Goal: Task Accomplishment & Management: Use online tool/utility

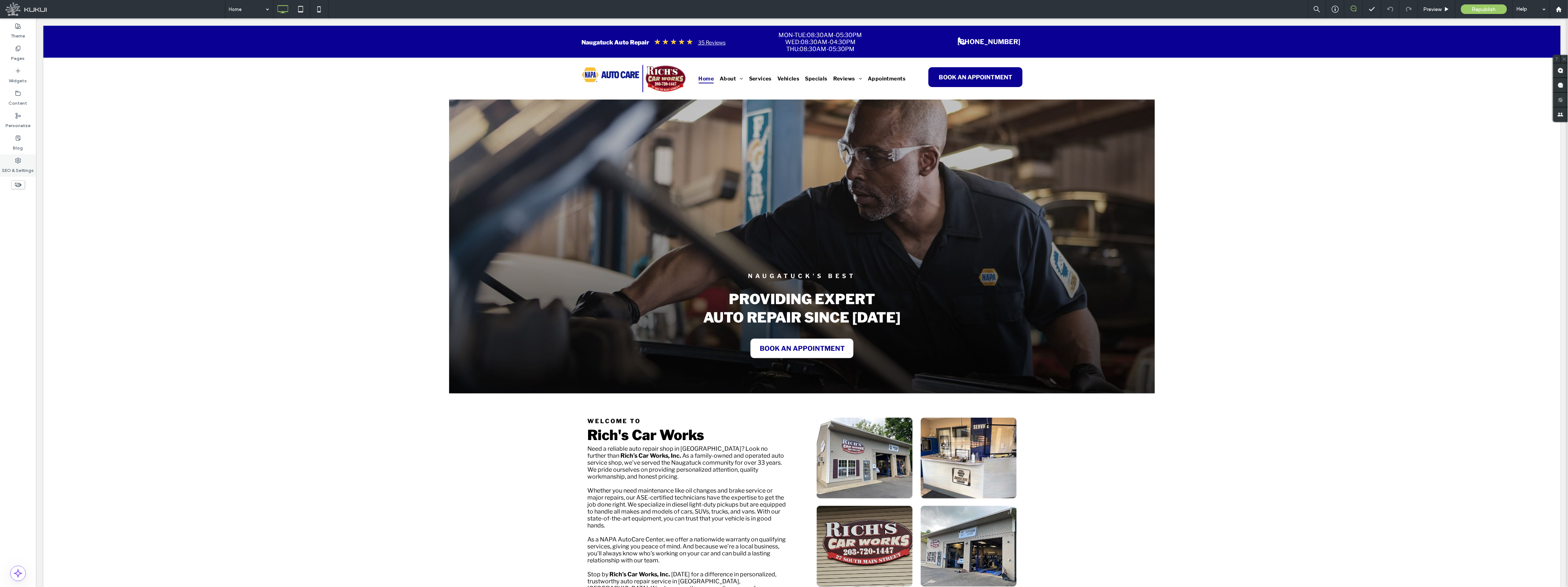
click at [24, 164] on label "SEO & Settings" at bounding box center [18, 168] width 32 height 10
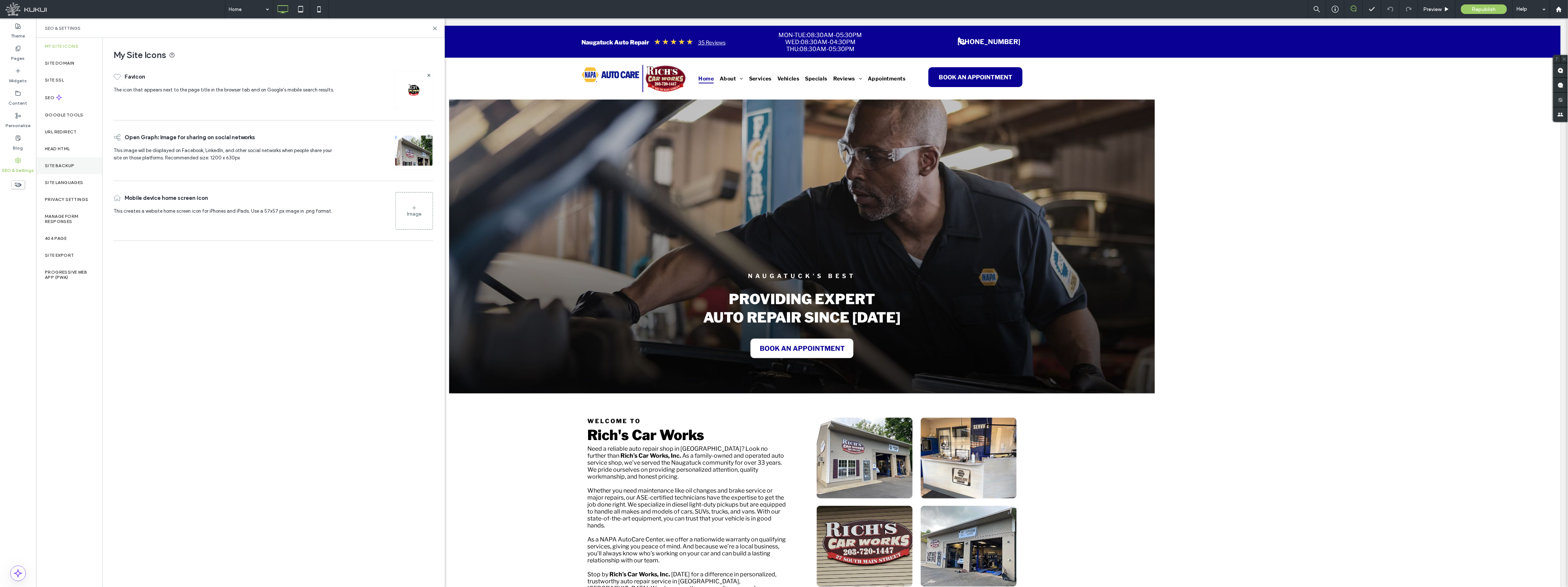
click at [71, 169] on div "Site Backup" at bounding box center [69, 165] width 66 height 17
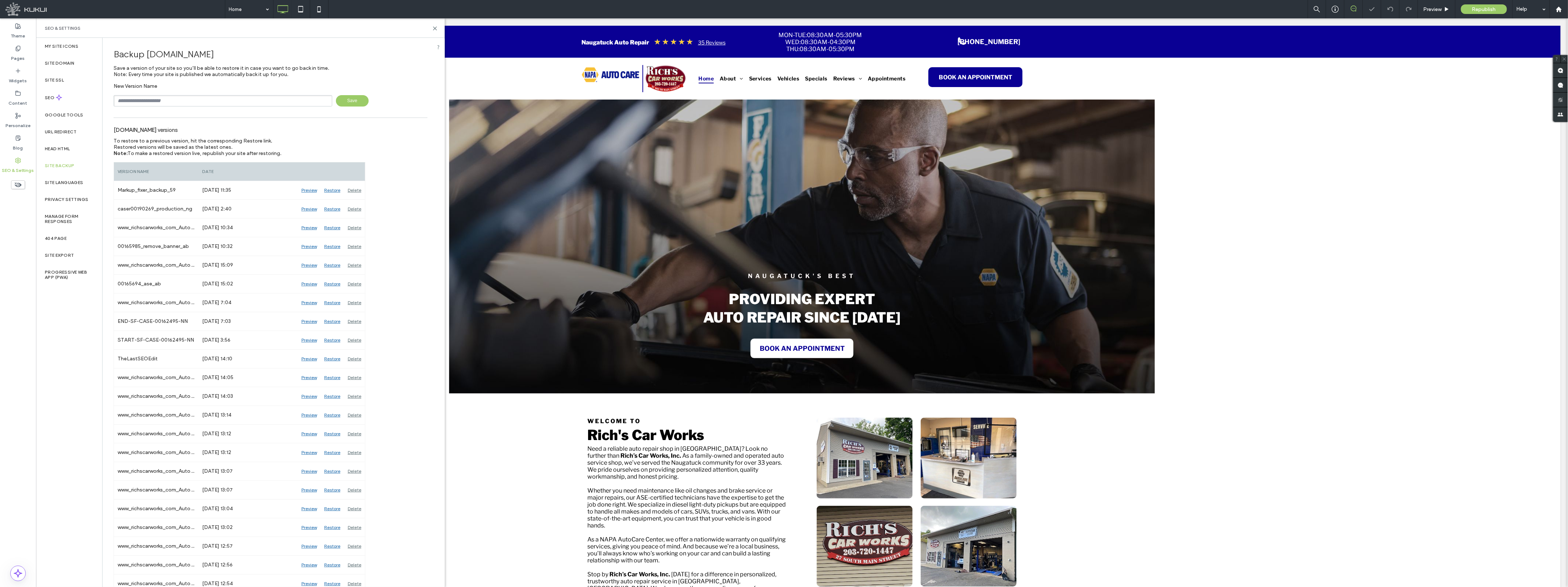
click at [148, 100] on input "text" at bounding box center [223, 100] width 219 height 12
type input "**********"
click at [344, 102] on span "Save" at bounding box center [352, 100] width 33 height 12
click at [434, 27] on icon at bounding box center [435, 28] width 5 height 5
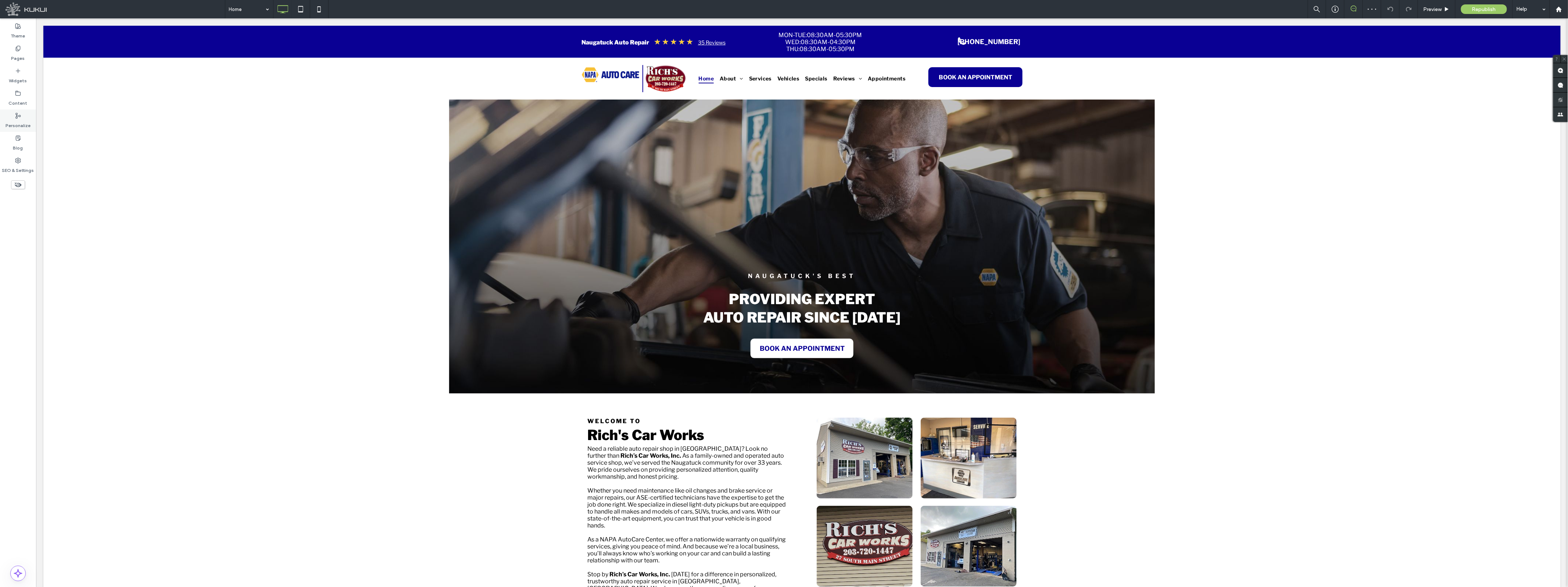
click at [18, 118] on icon at bounding box center [18, 116] width 6 height 6
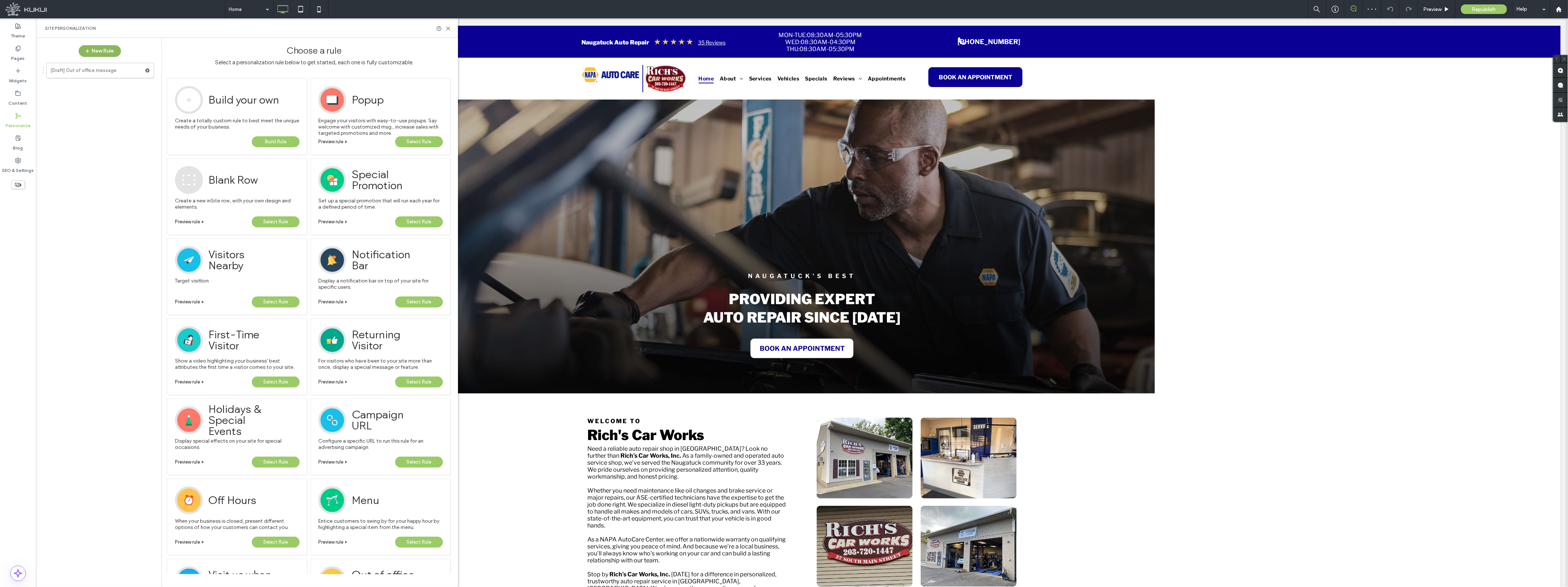
click at [105, 50] on button "New Rule" at bounding box center [99, 50] width 42 height 12
click at [277, 144] on span "Build Rule" at bounding box center [275, 142] width 21 height 11
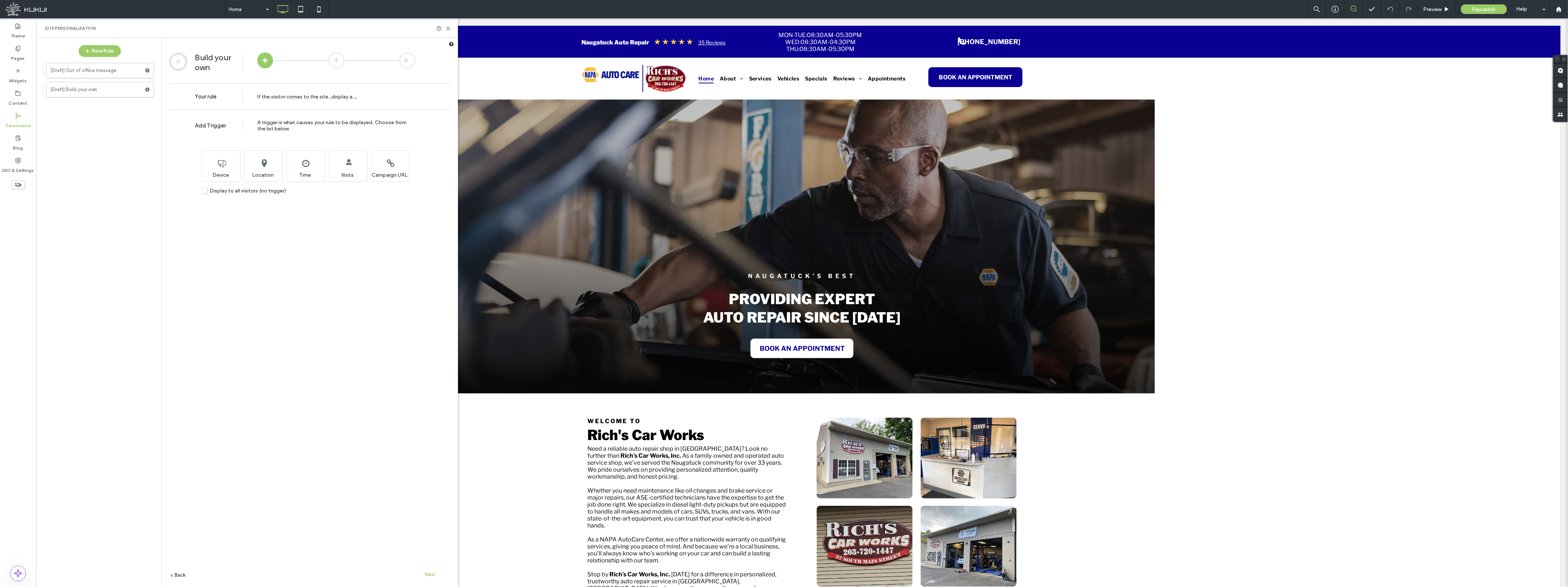
click at [203, 191] on label "Display to all visitors (no trigger)" at bounding box center [244, 191] width 84 height 6
click at [435, 574] on span "Next" at bounding box center [431, 574] width 11 height 5
click at [355, 185] on span at bounding box center [355, 185] width 0 height 0
click at [430, 576] on span "Next" at bounding box center [431, 574] width 11 height 5
click at [251, 167] on div at bounding box center [312, 179] width 205 height 66
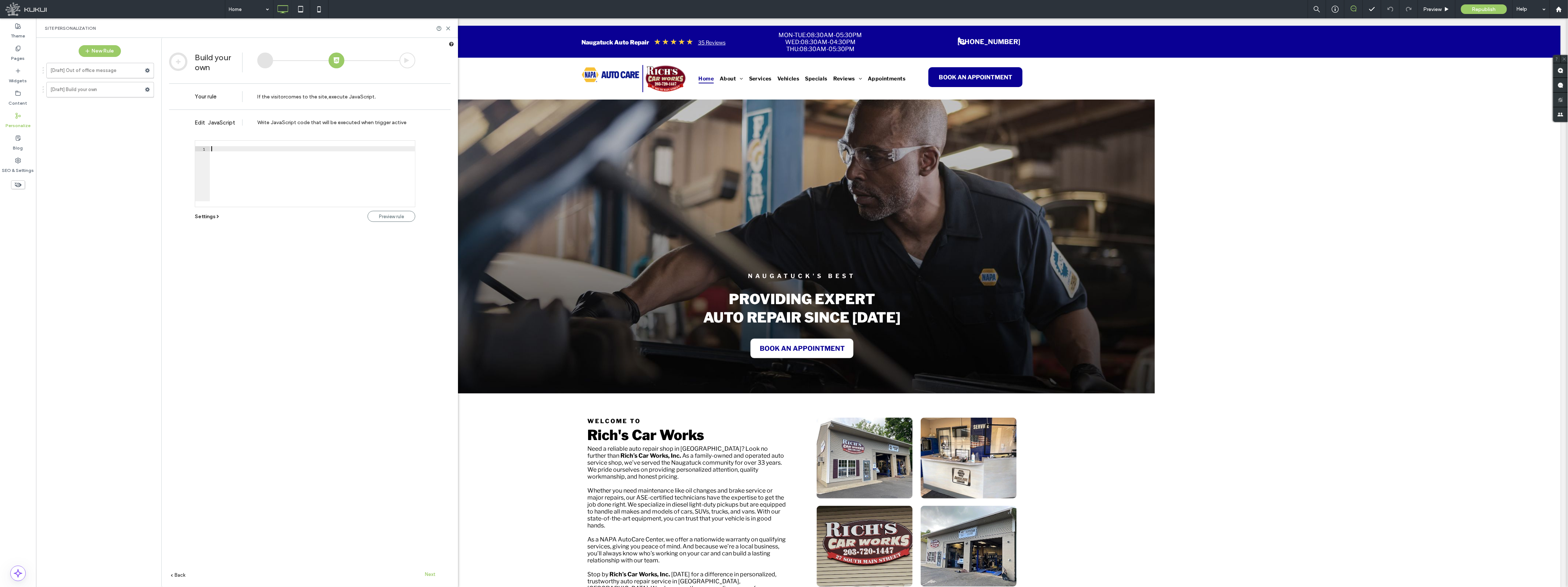
scroll to position [1, 0]
click at [215, 216] on link "Settings" at bounding box center [208, 217] width 26 height 6
click at [277, 229] on span "All pages" at bounding box center [288, 229] width 22 height 6
click at [334, 265] on div "Display On : Homepage All pages" at bounding box center [305, 252] width 220 height 52
click at [385, 217] on span "Preview rule" at bounding box center [391, 216] width 25 height 5
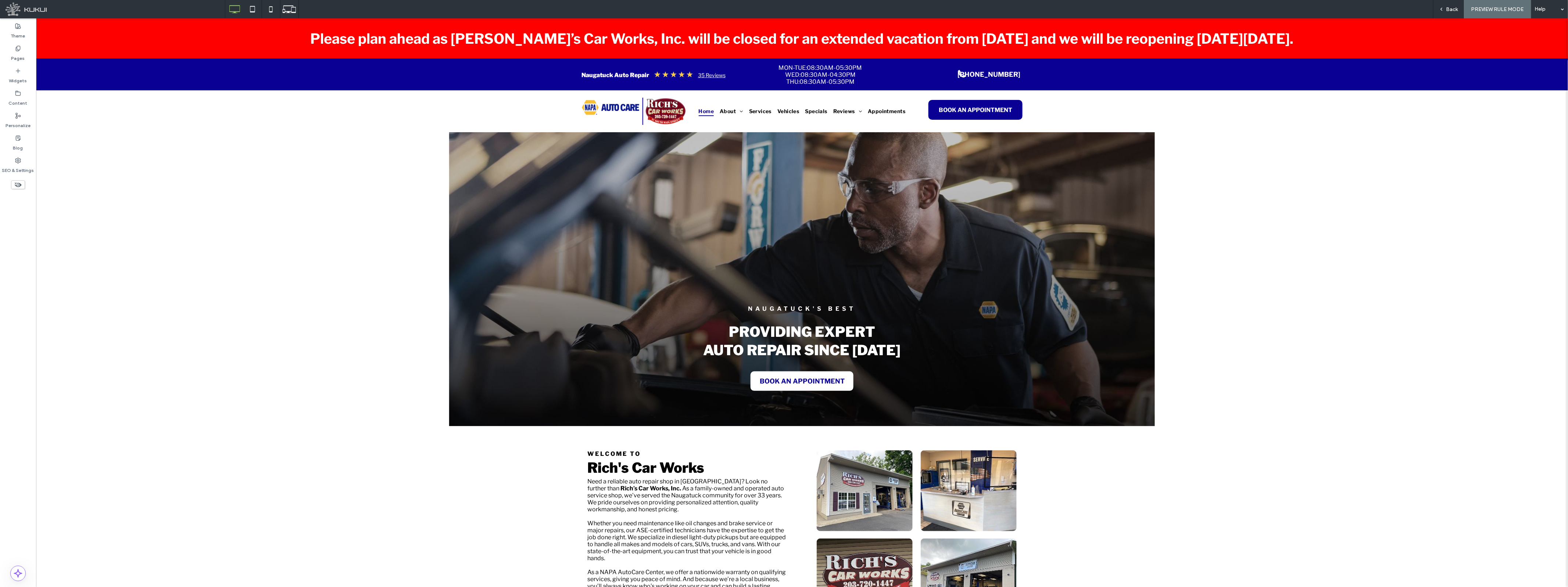
click at [1465, 8] on div "PREVIEW RULE MODE" at bounding box center [1497, 9] width 68 height 18
click at [1447, 9] on span "Back" at bounding box center [1452, 9] width 12 height 6
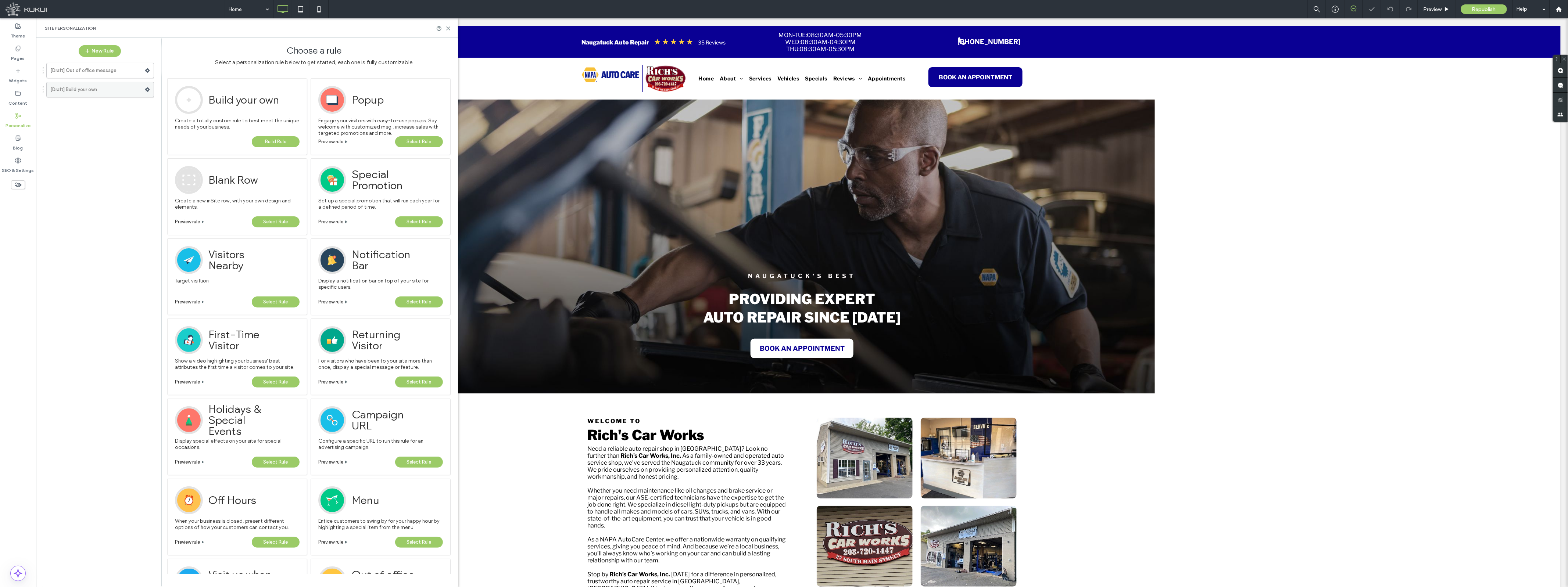
click at [146, 89] on use at bounding box center [148, 89] width 5 height 4
click at [170, 108] on div "Edit Edit Trigger Edit Action" at bounding box center [198, 105] width 61 height 13
click at [255, 107] on span "Edit Trigger" at bounding box center [247, 105] width 27 height 6
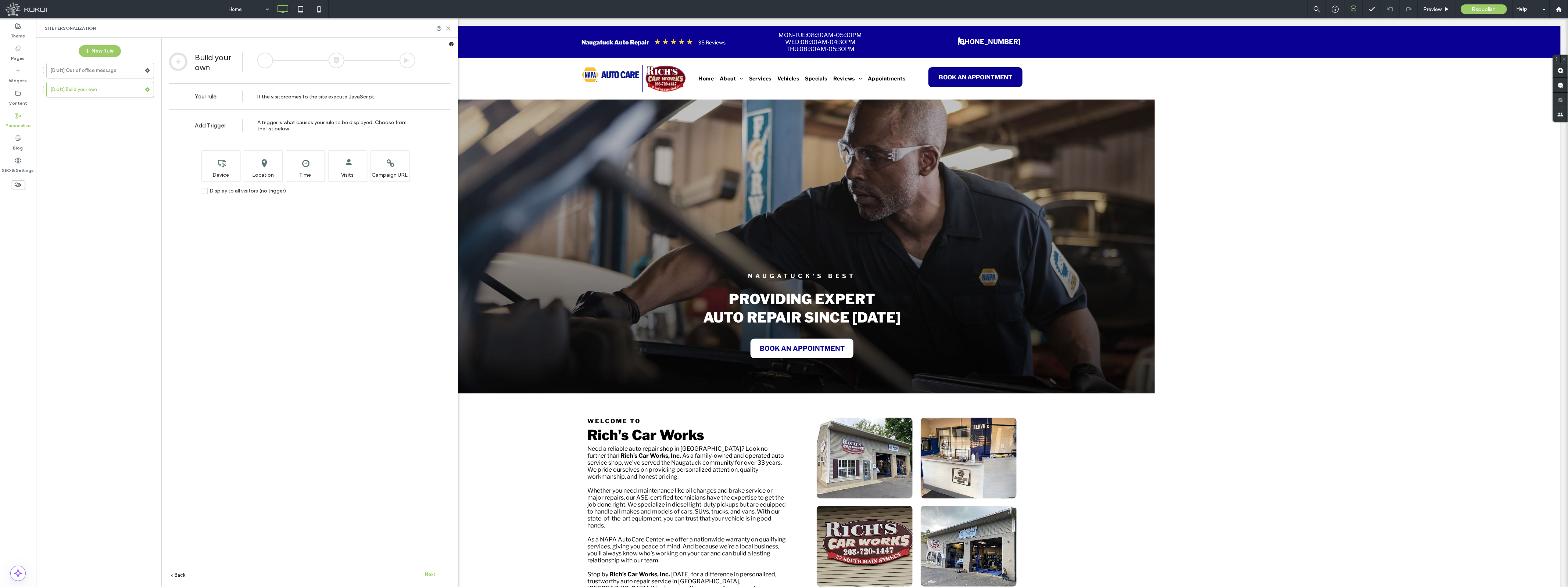
click at [435, 575] on span "Next" at bounding box center [431, 574] width 11 height 5
click at [429, 577] on div "Next" at bounding box center [430, 574] width 40 height 11
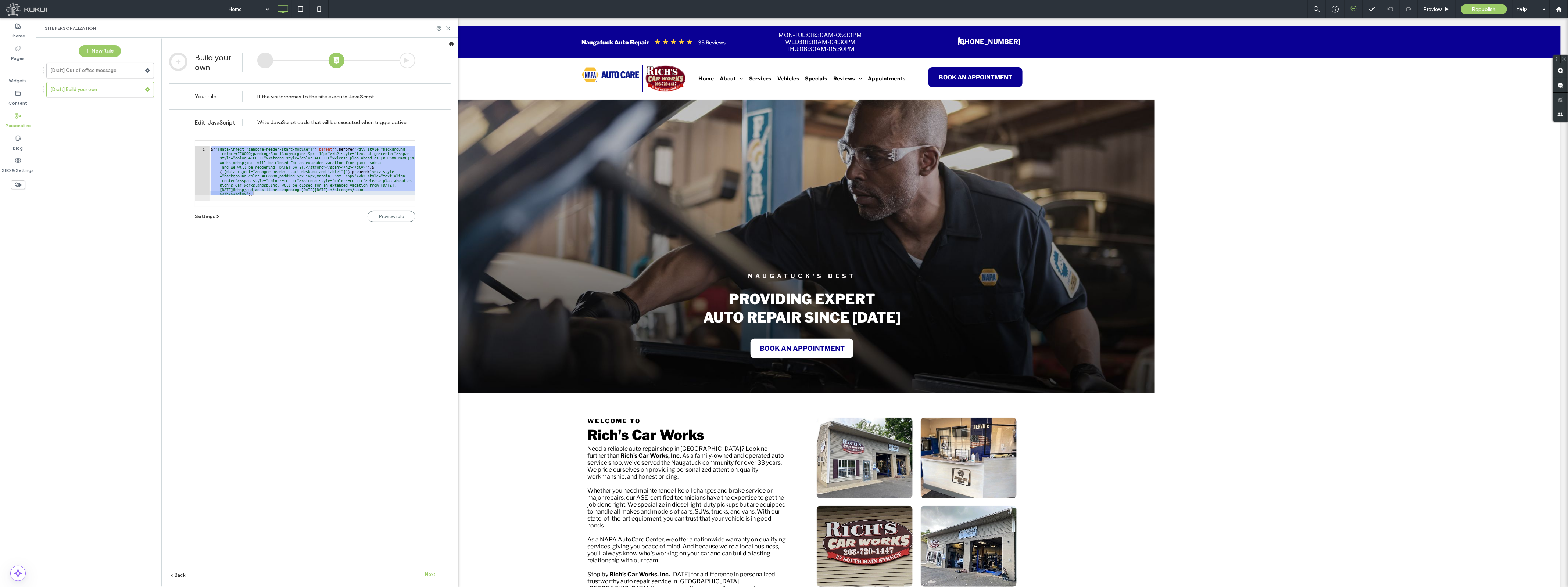
click at [285, 197] on div "$ ( '[data-inject="zenogre-header-start-mobile"]' ) . parent ( ) . before ( '<d…" at bounding box center [312, 173] width 206 height 55
drag, startPoint x: 284, startPoint y: 195, endPoint x: 159, endPoint y: 104, distance: 154.6
click at [159, 104] on div "New Rule [Draft] Out of office message [Draft] Build your own Build your own Yo…" at bounding box center [247, 312] width 422 height 549
drag, startPoint x: 391, startPoint y: 218, endPoint x: 245, endPoint y: 215, distance: 146.0
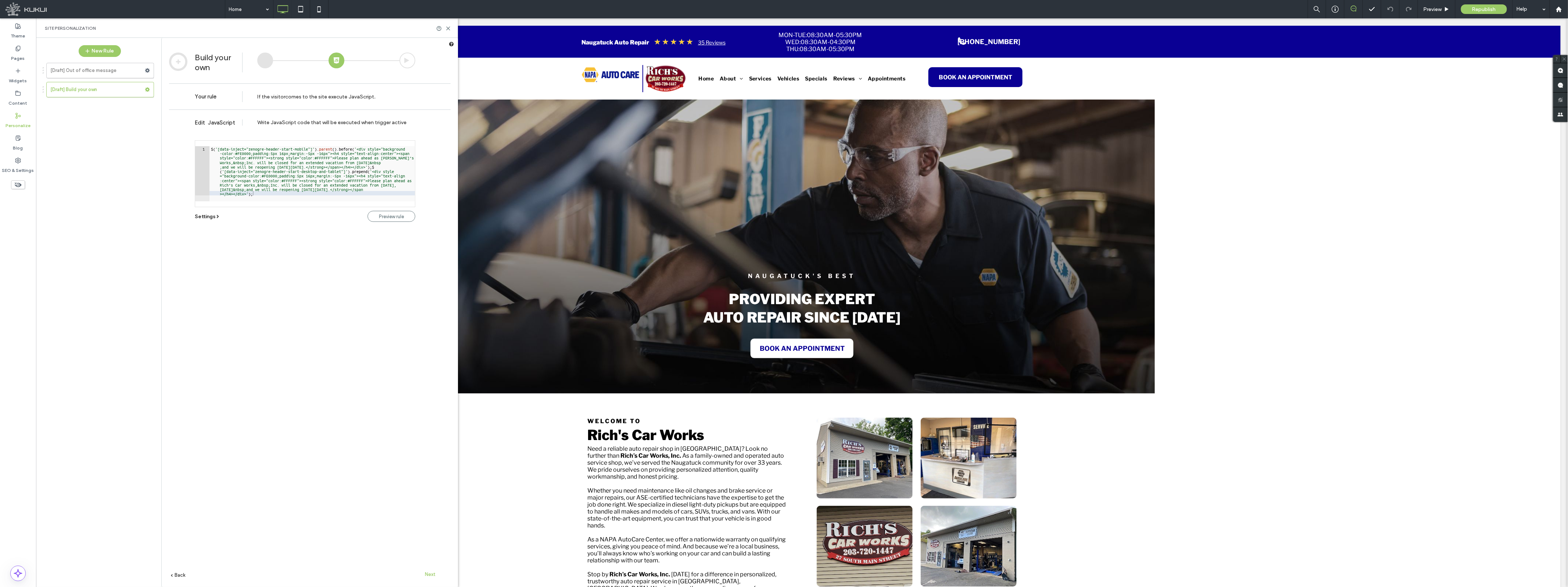
click at [257, 219] on div "Preview rule Settings Display On : Homepage All pages" at bounding box center [305, 218] width 220 height 15
click at [214, 217] on span "Settings" at bounding box center [205, 217] width 21 height 6
click at [326, 231] on div "Display On : Homepage All pages" at bounding box center [305, 229] width 220 height 6
click at [381, 216] on span "Preview rule" at bounding box center [391, 216] width 25 height 5
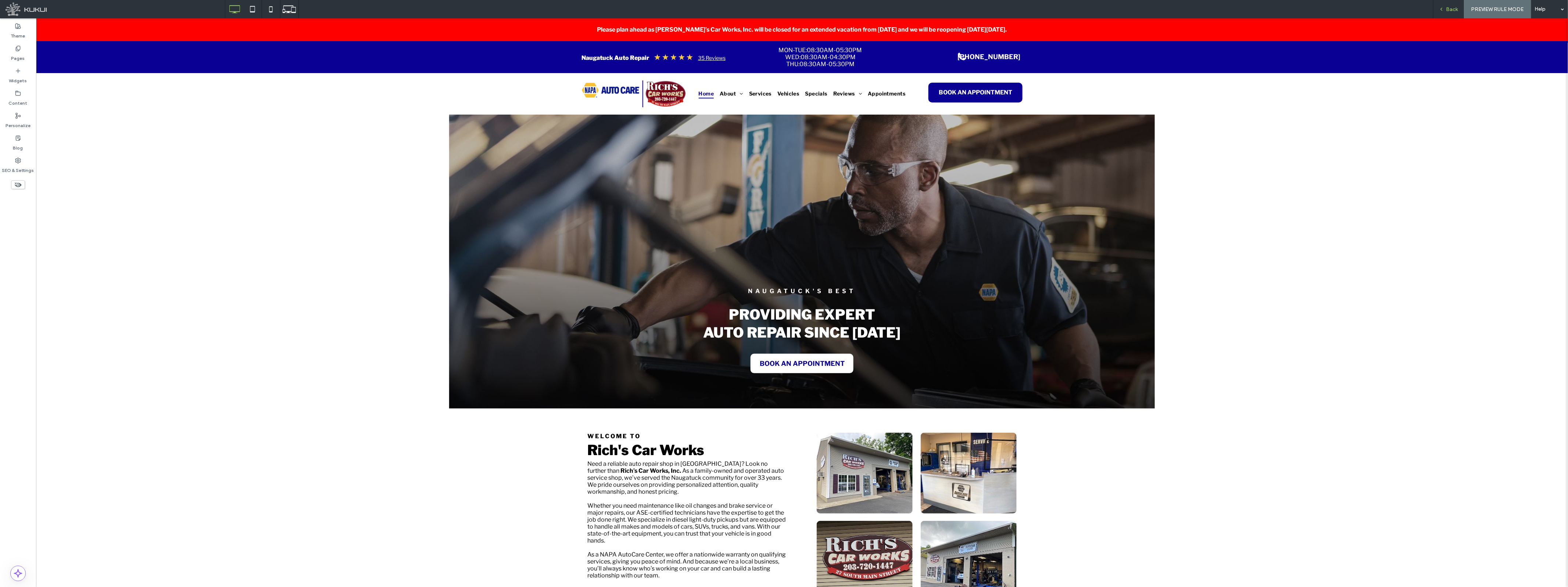
click at [1456, 9] on span "Back" at bounding box center [1452, 9] width 12 height 6
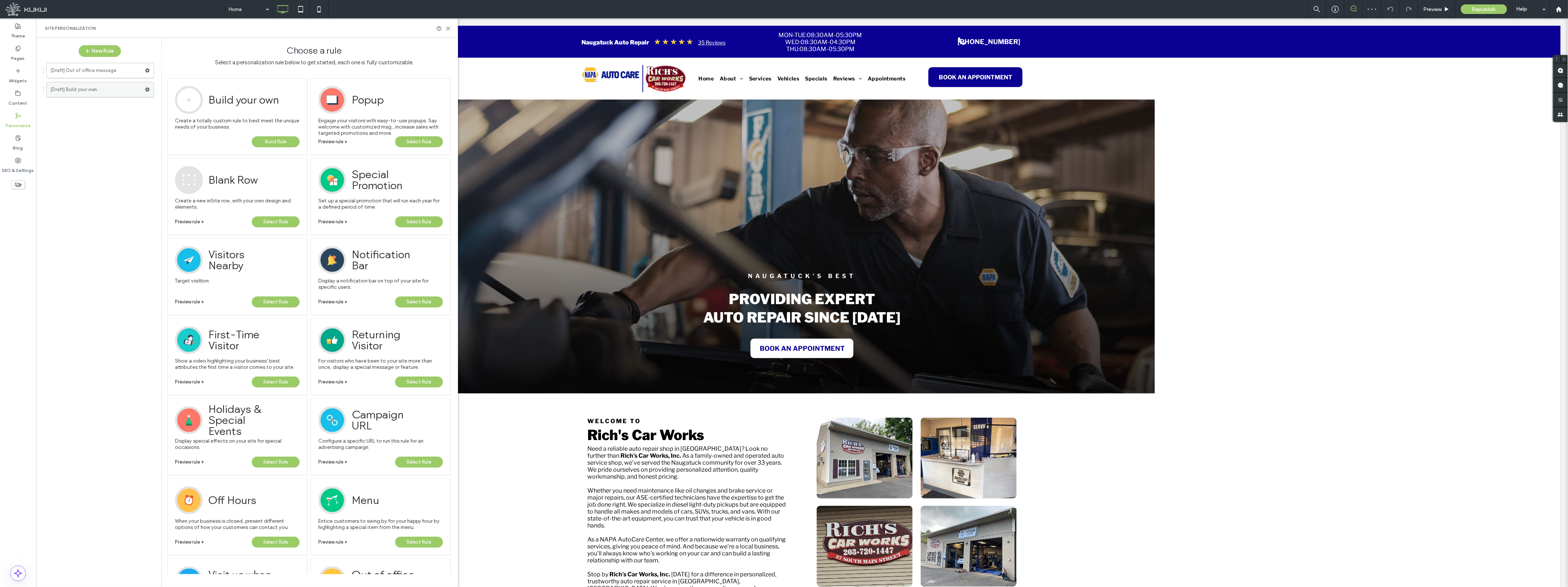
click at [145, 90] on icon at bounding box center [147, 89] width 5 height 5
click at [194, 92] on label "Rename" at bounding box center [198, 91] width 52 height 6
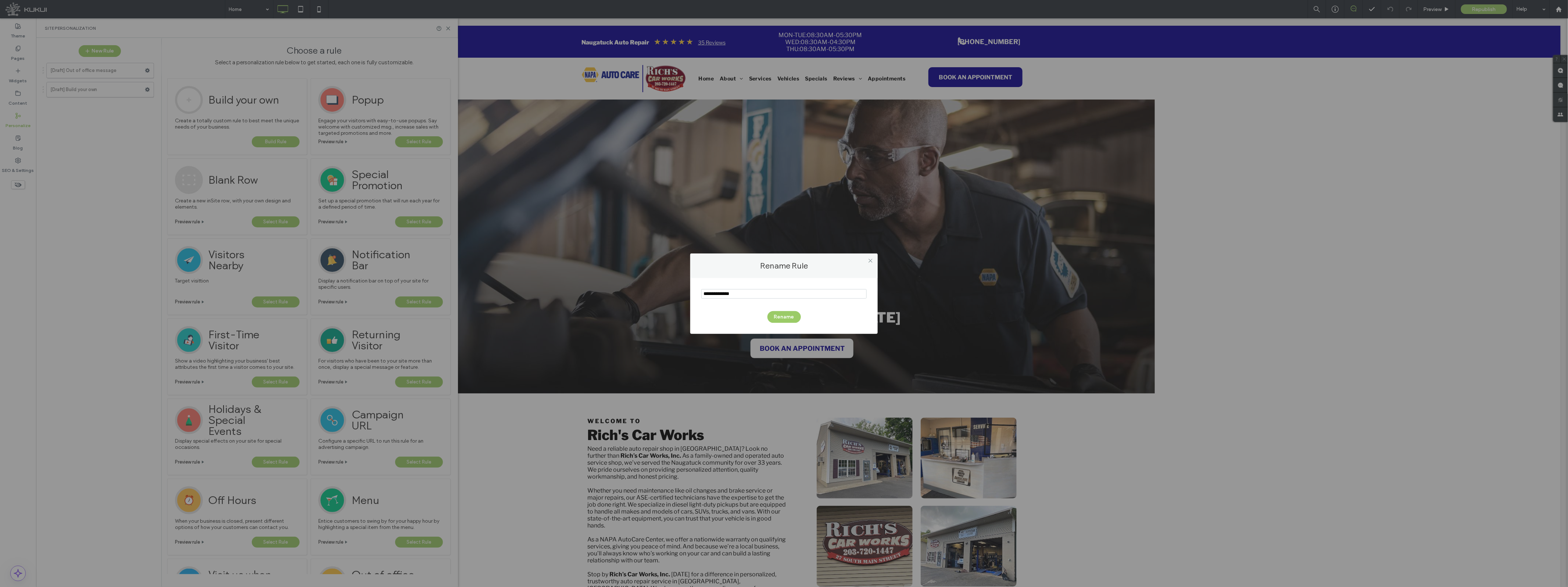
drag, startPoint x: 587, startPoint y: 290, endPoint x: 556, endPoint y: 283, distance: 31.8
click at [556, 283] on div "Rename Rule Rename" at bounding box center [784, 293] width 1568 height 587
type input "**********"
click at [787, 315] on button "Rename" at bounding box center [784, 316] width 33 height 12
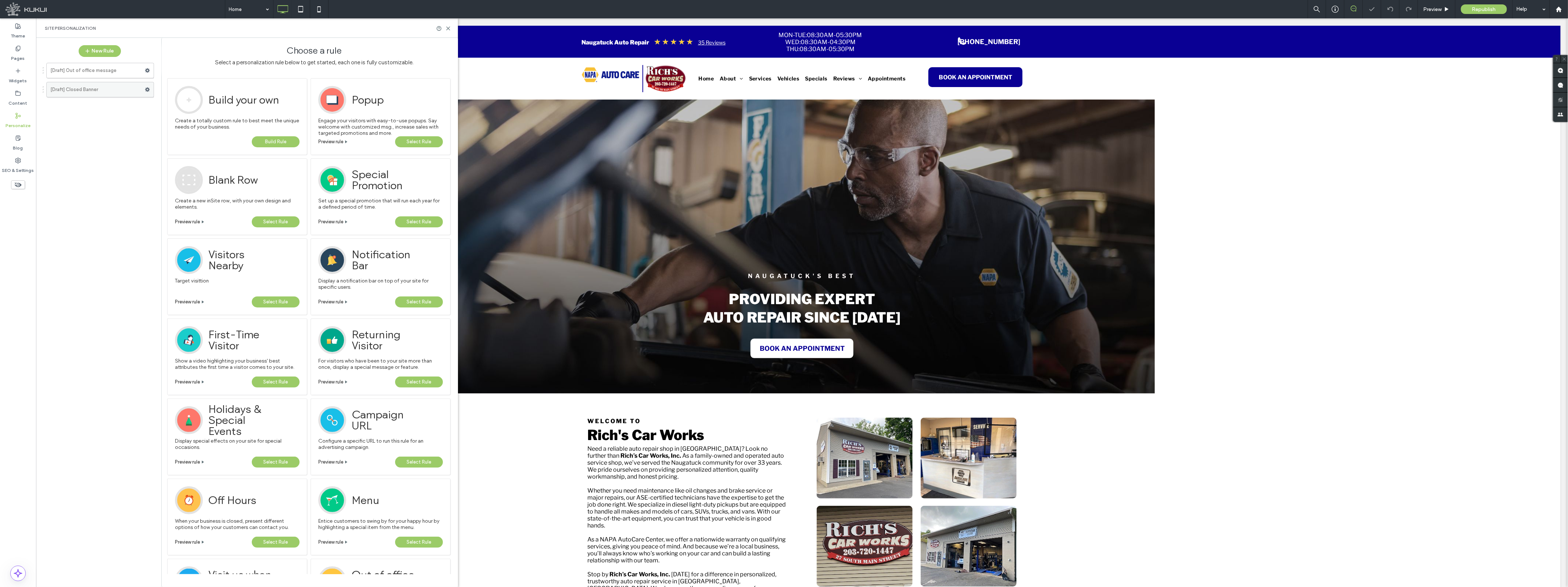
click at [147, 92] on icon at bounding box center [147, 89] width 5 height 5
click at [237, 105] on span "Edit Trigger" at bounding box center [247, 105] width 27 height 6
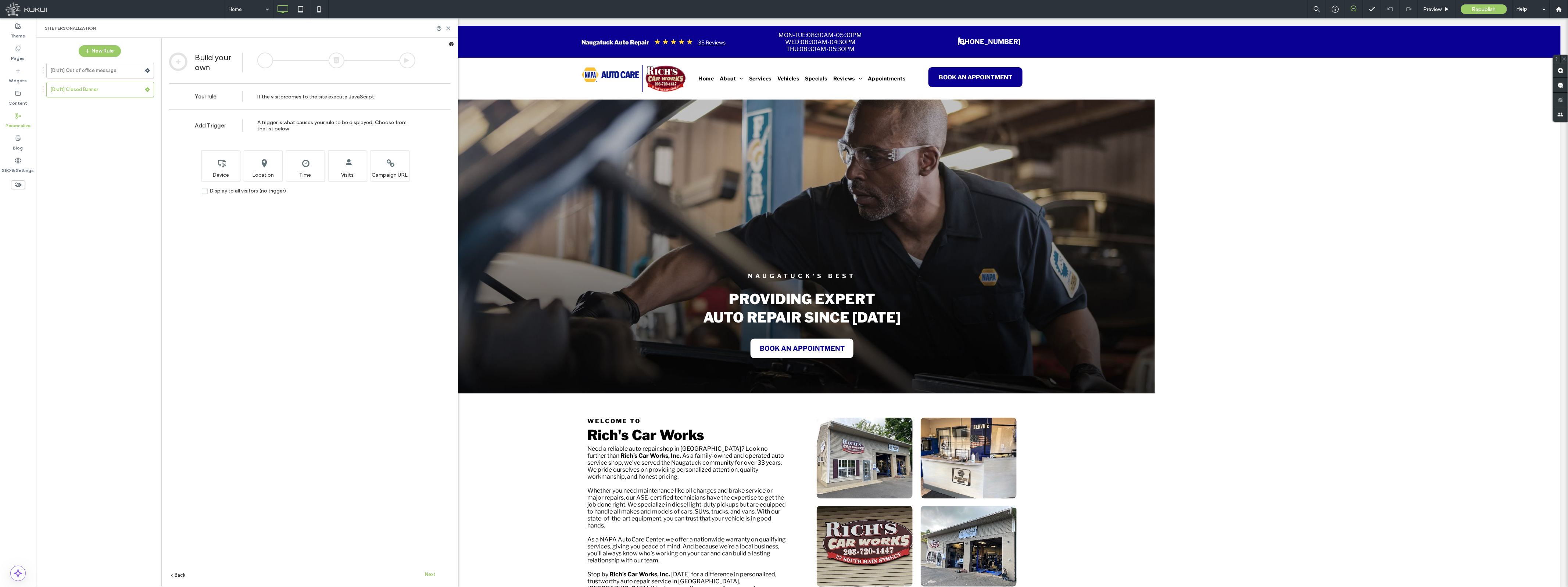
click at [435, 574] on span "Next" at bounding box center [431, 574] width 11 height 5
click at [433, 574] on span "Next" at bounding box center [431, 574] width 11 height 5
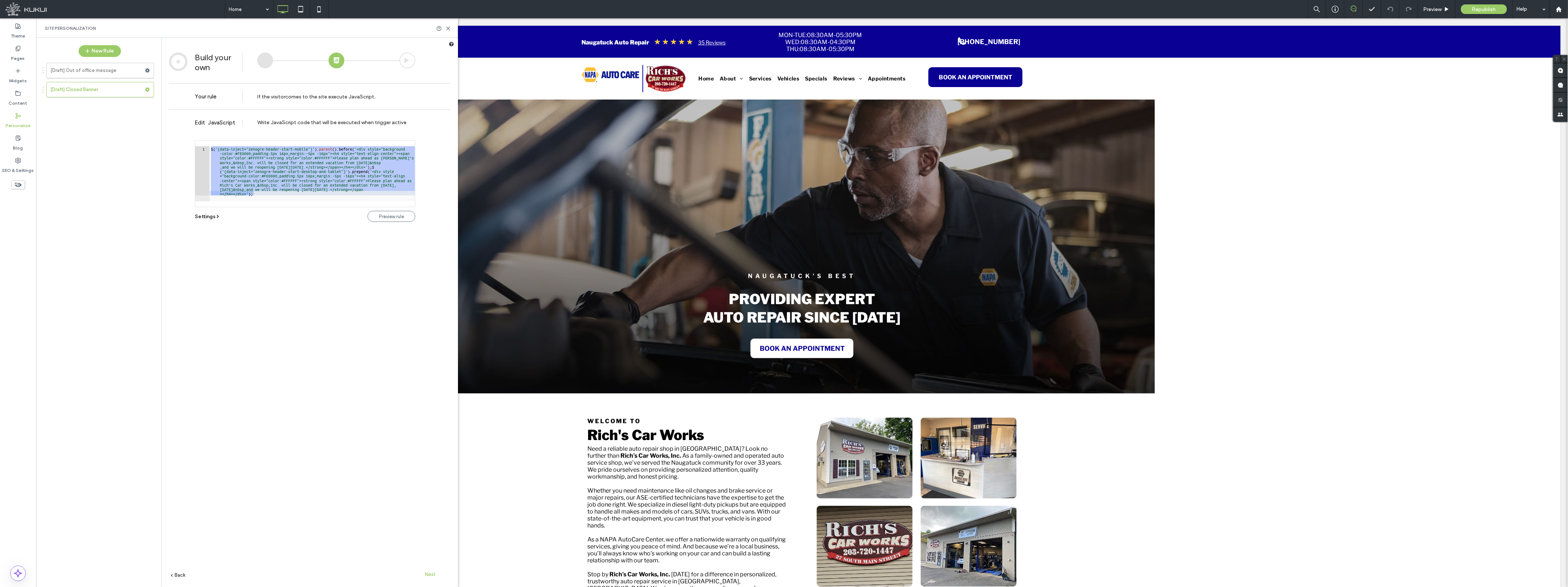
click at [215, 217] on link "Settings" at bounding box center [208, 217] width 26 height 6
click at [433, 574] on span "Next" at bounding box center [431, 574] width 11 height 5
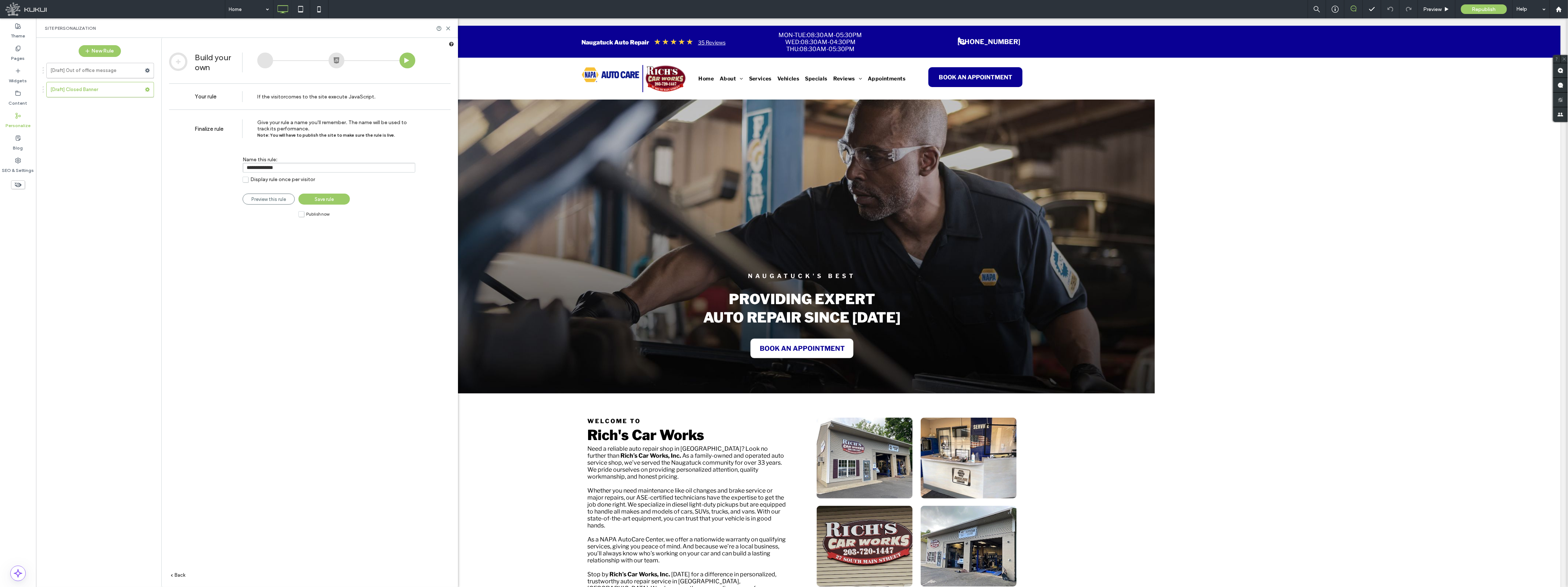
drag, startPoint x: 290, startPoint y: 168, endPoint x: 125, endPoint y: 136, distance: 168.1
click at [125, 136] on div "New Rule [Draft] Out of office message [Draft] Closed Banner Build your own You…" at bounding box center [247, 312] width 422 height 549
type input "**********"
click at [301, 214] on label "Publish now" at bounding box center [313, 214] width 31 height 6
click at [326, 199] on span "Save rule" at bounding box center [324, 199] width 19 height 5
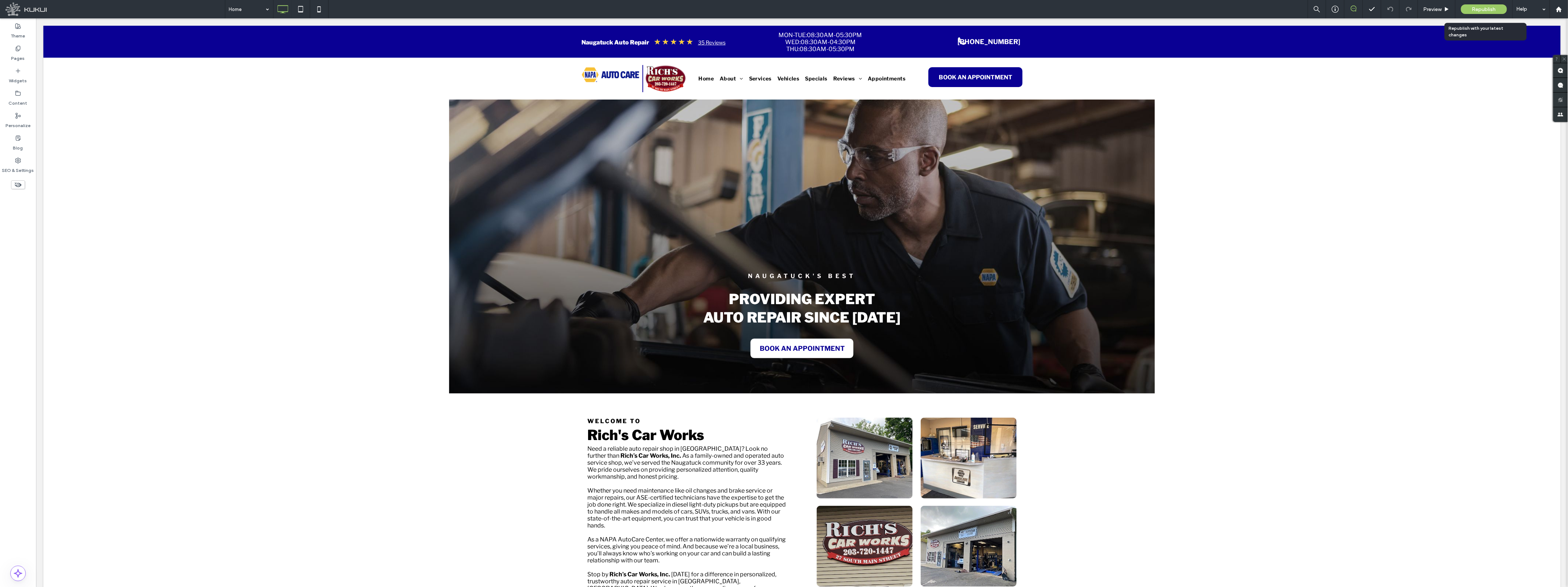
click at [1487, 9] on span "Republish" at bounding box center [1483, 9] width 24 height 6
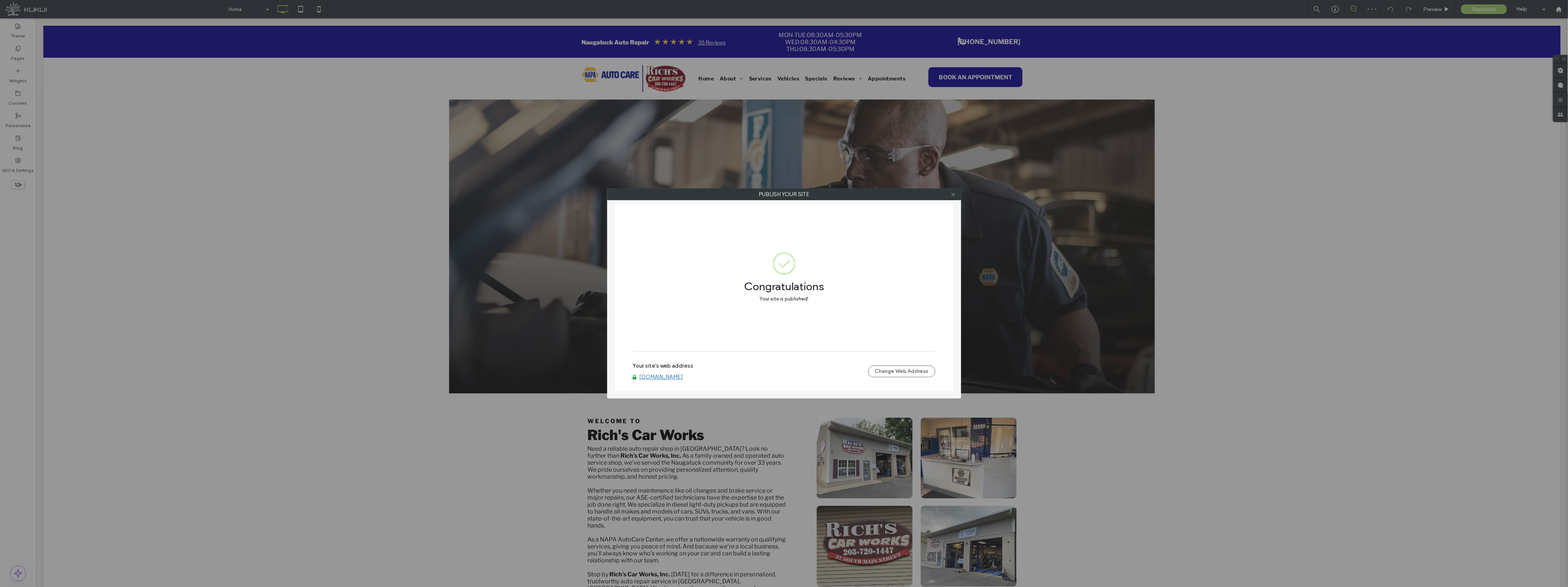
click at [956, 197] on icon at bounding box center [953, 194] width 5 height 5
